Goal: Task Accomplishment & Management: Use online tool/utility

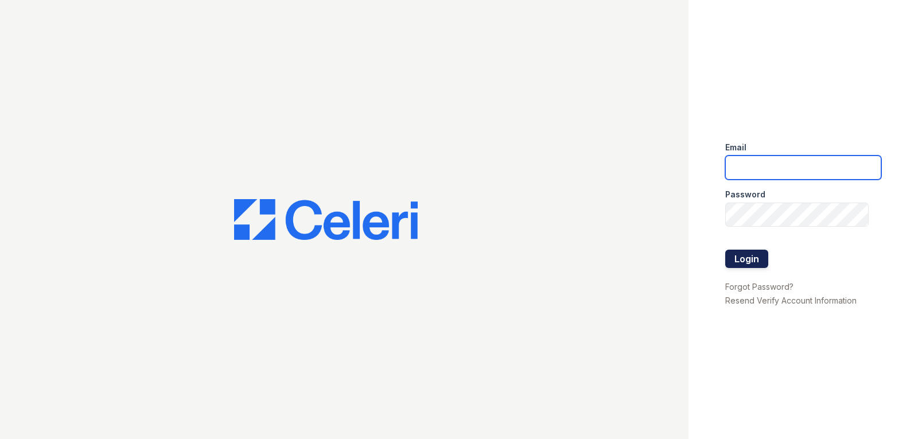
type input "[DOMAIN_NAME][EMAIL_ADDRESS][DOMAIN_NAME]"
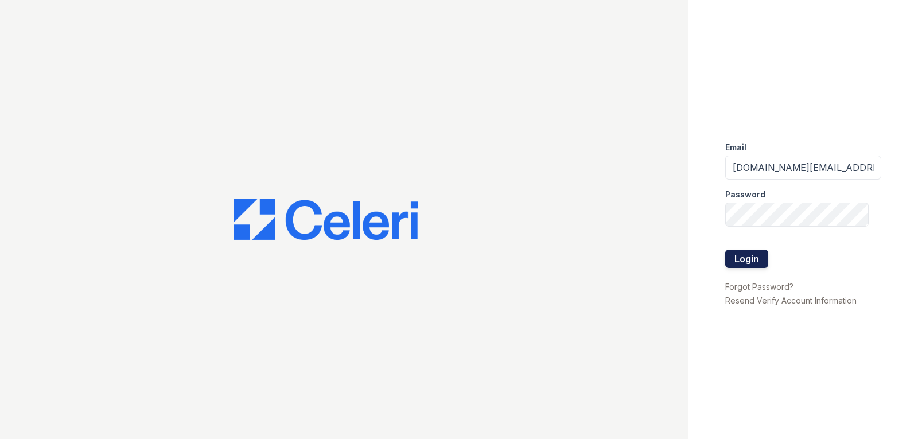
click at [745, 260] on button "Login" at bounding box center [746, 259] width 43 height 18
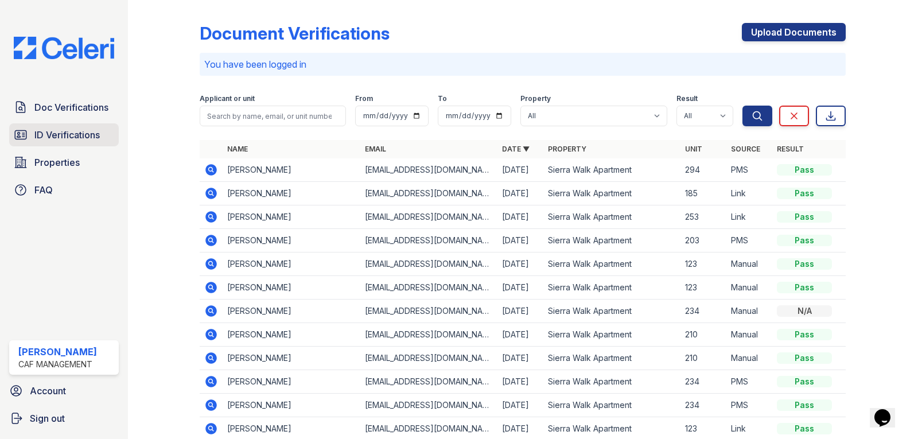
click at [60, 133] on span "ID Verifications" at bounding box center [66, 135] width 65 height 14
